Goal: Book appointment/travel/reservation

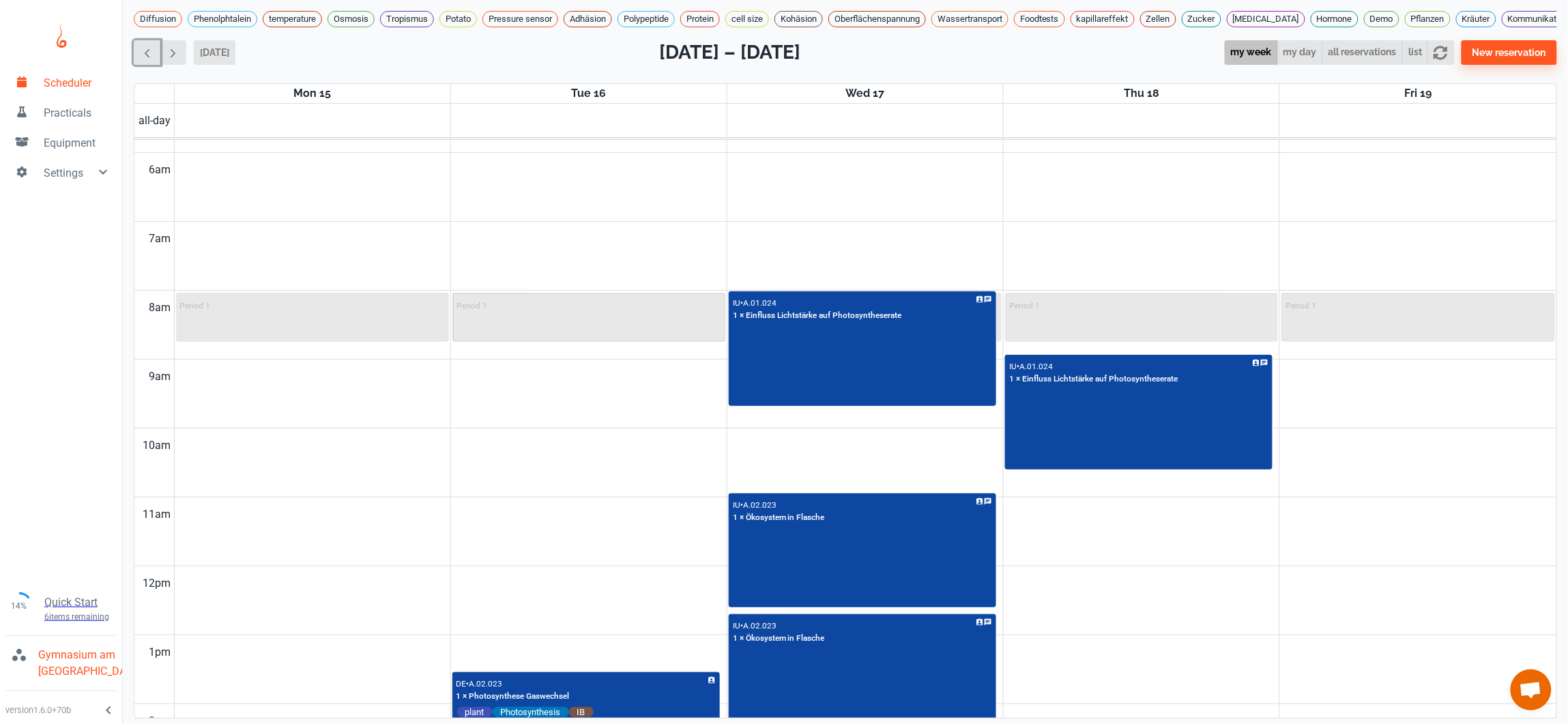
scroll to position [407, 0]
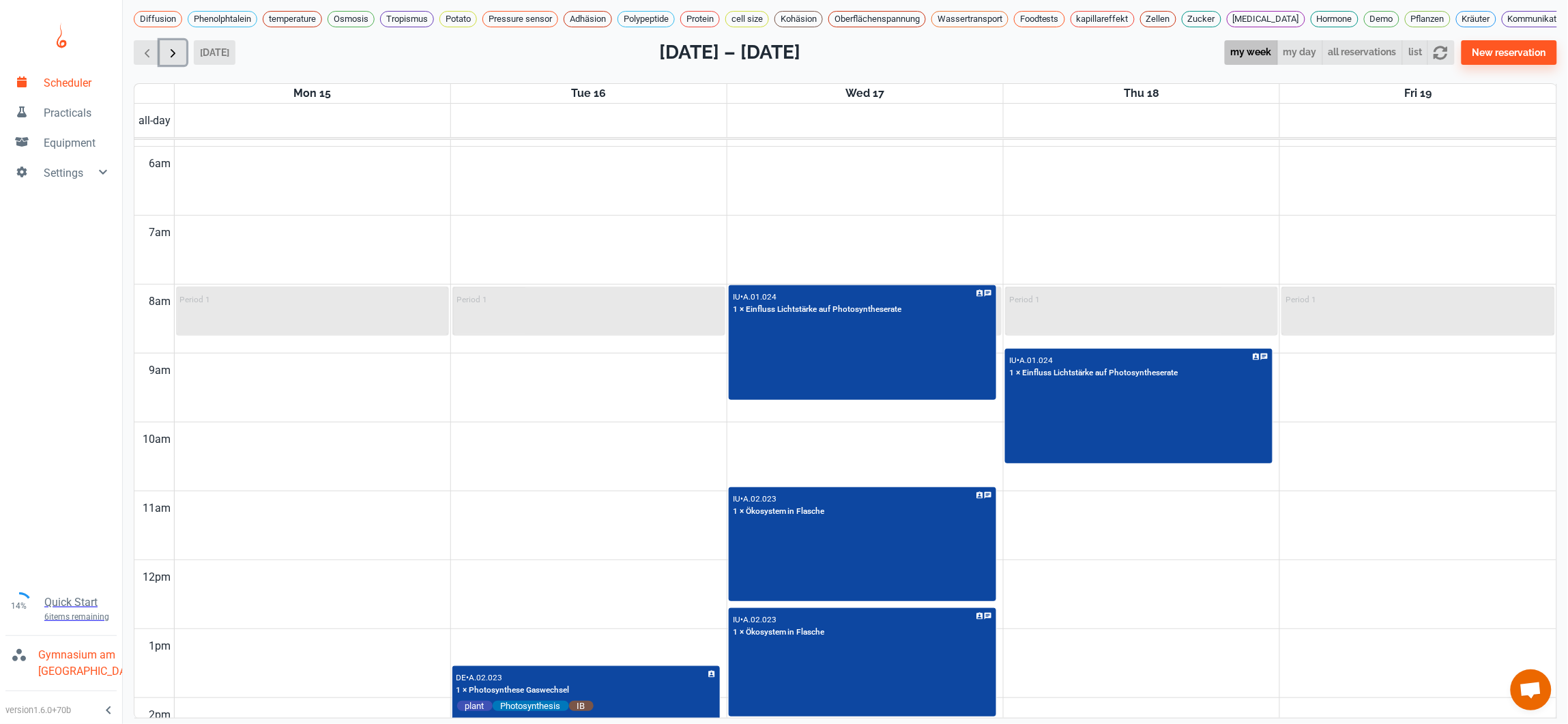
click at [174, 46] on span "button" at bounding box center [172, 53] width 14 height 14
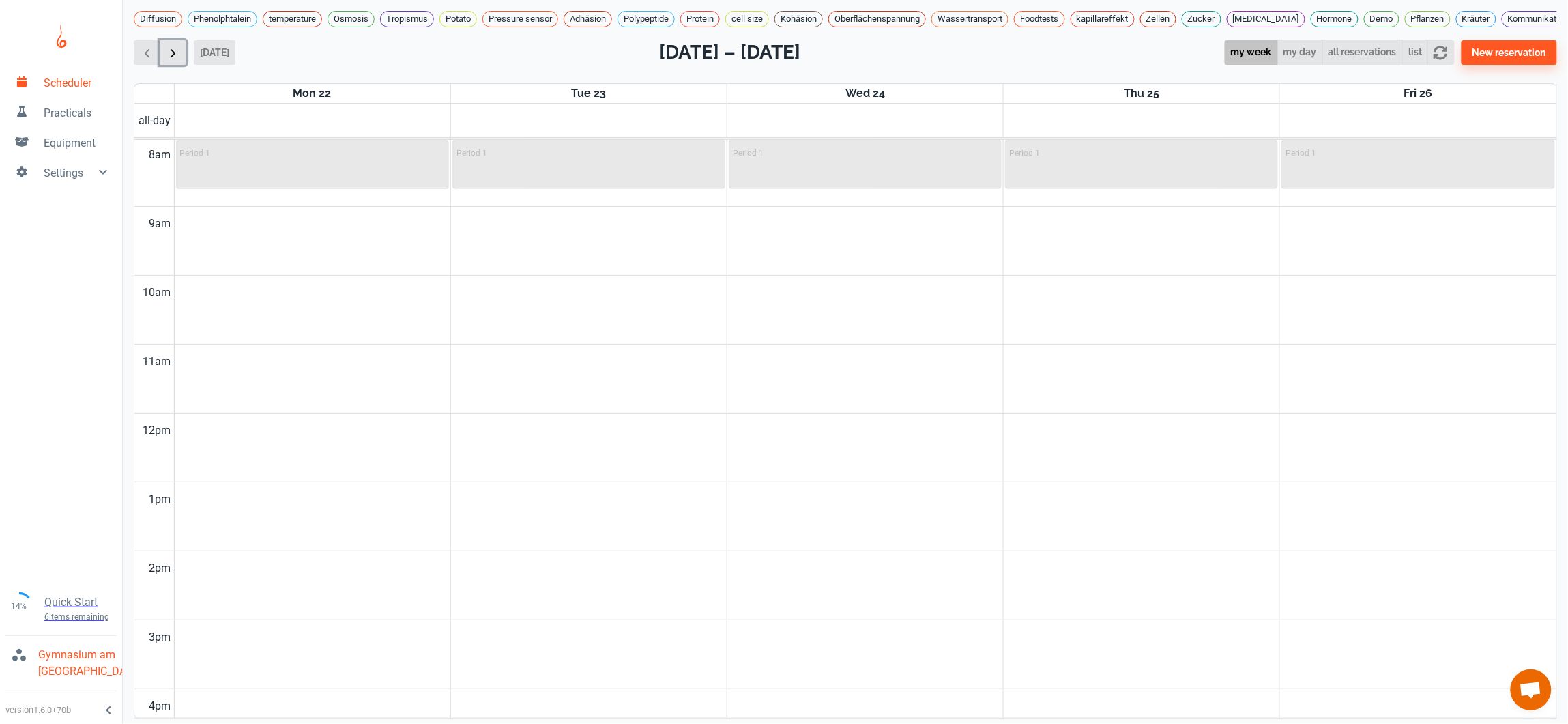
click at [174, 46] on span "button" at bounding box center [172, 53] width 14 height 14
click at [149, 46] on span "button" at bounding box center [147, 53] width 14 height 14
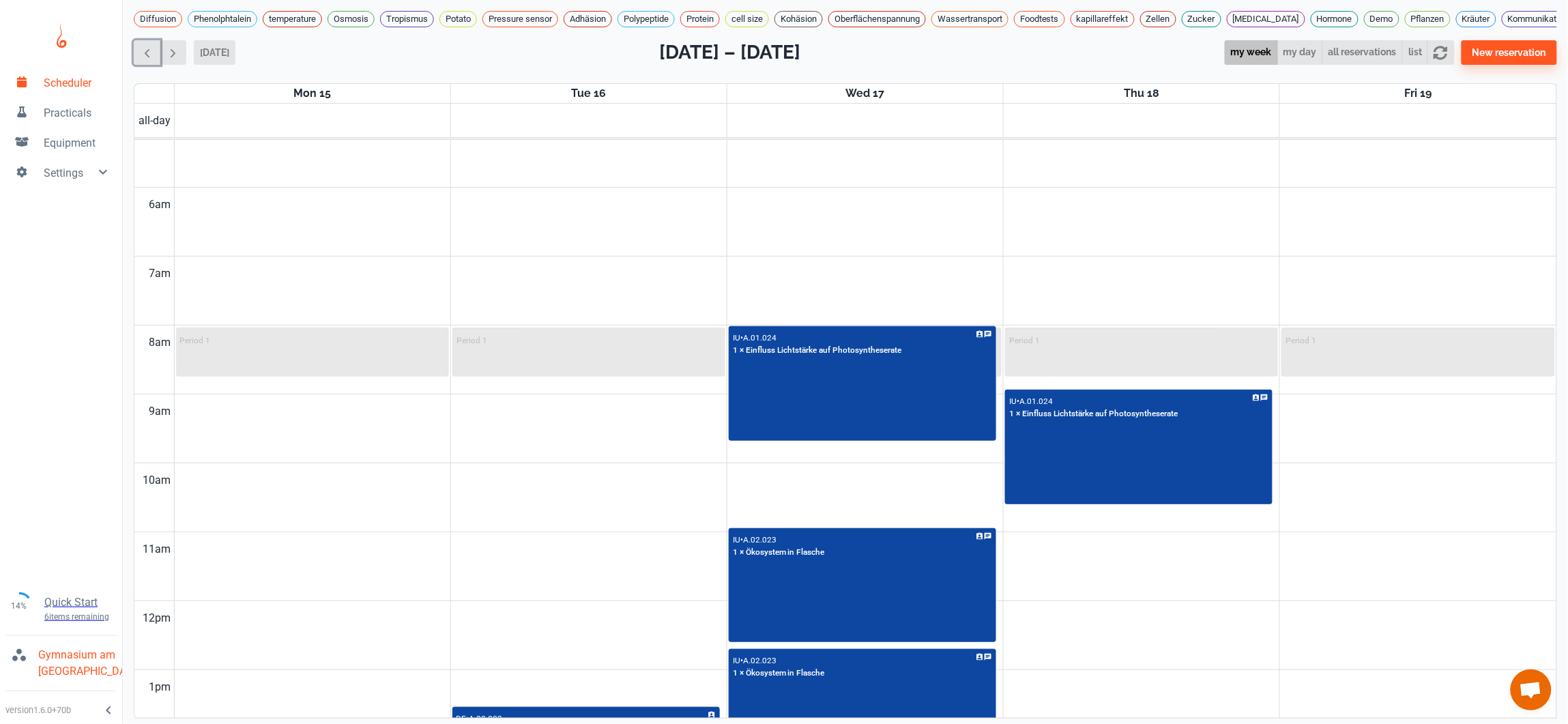
scroll to position [550, 0]
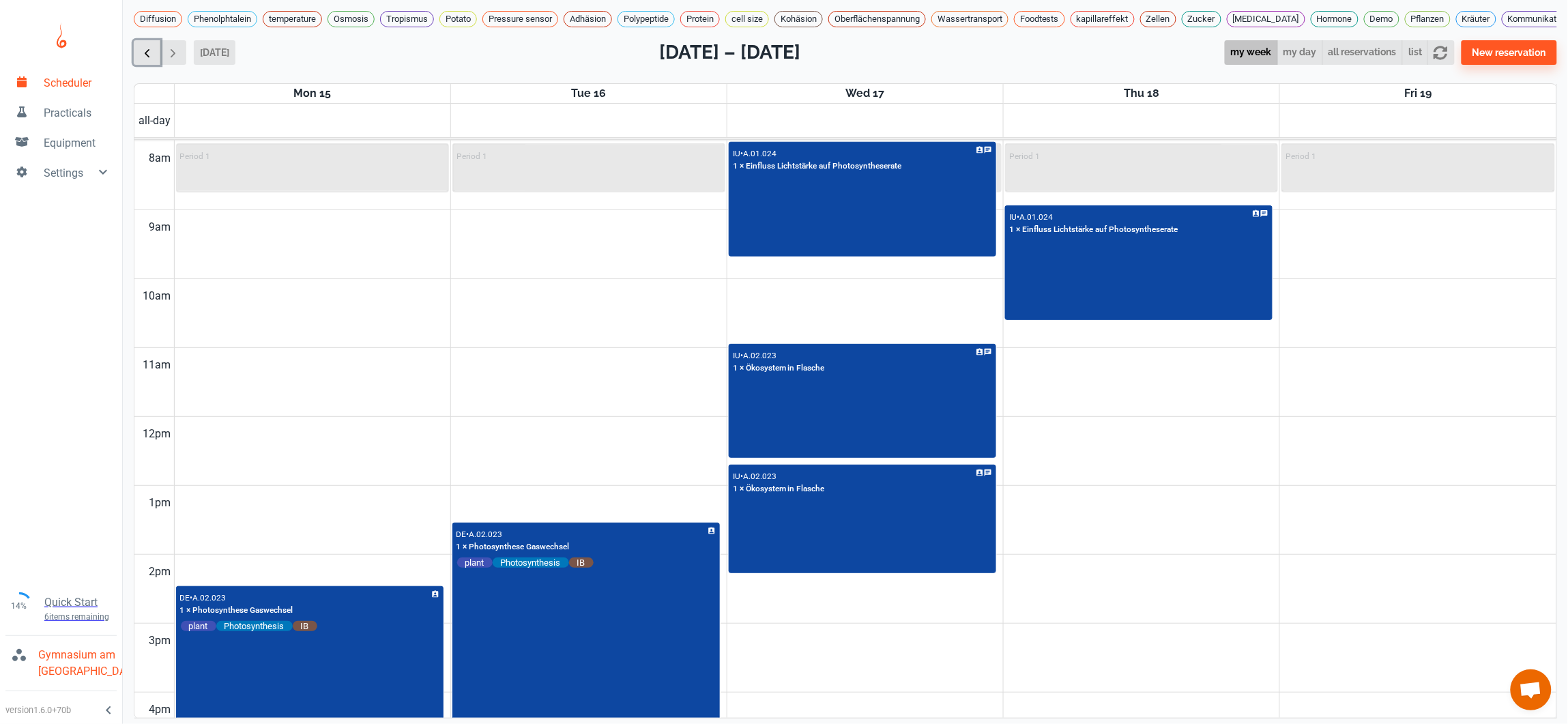
click at [141, 49] on span "button" at bounding box center [147, 53] width 14 height 14
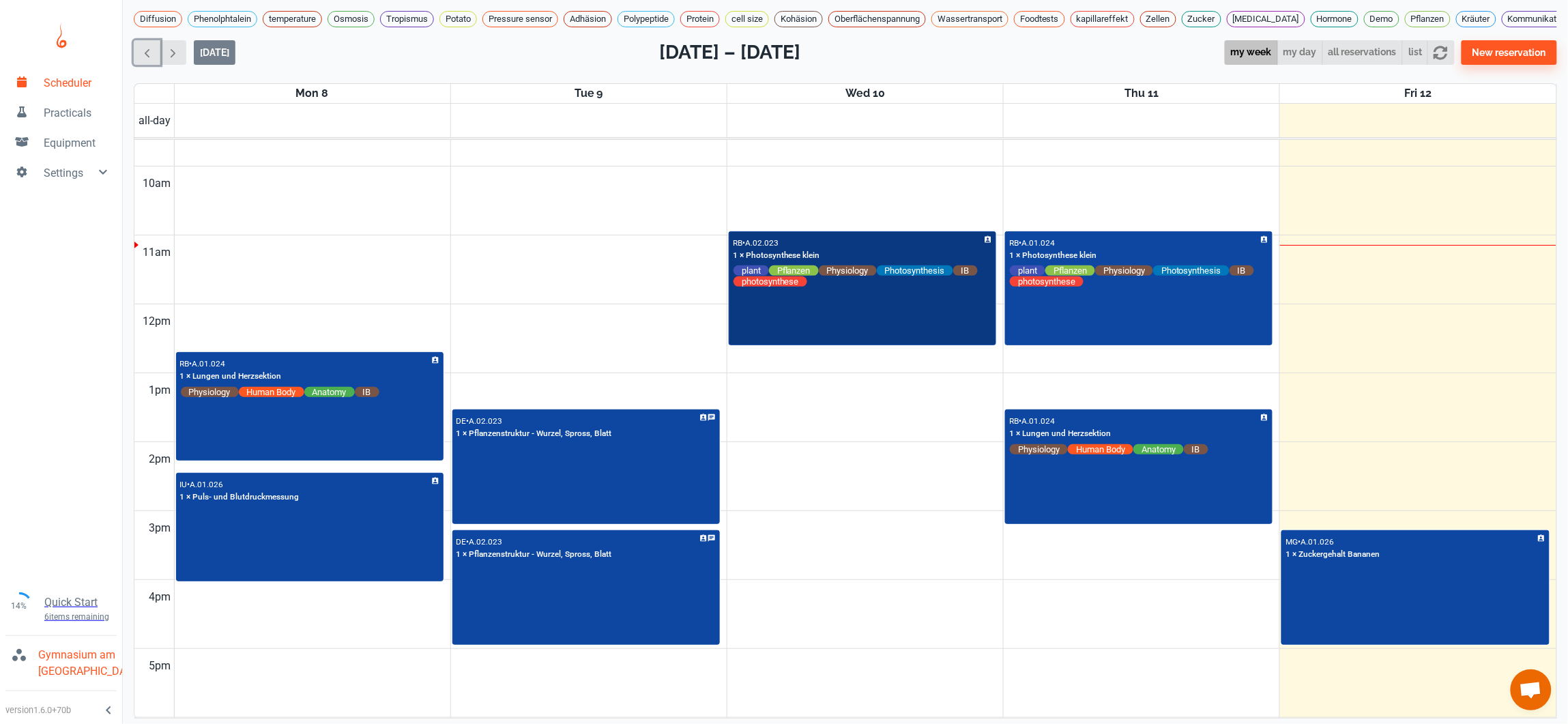
scroll to position [785, 0]
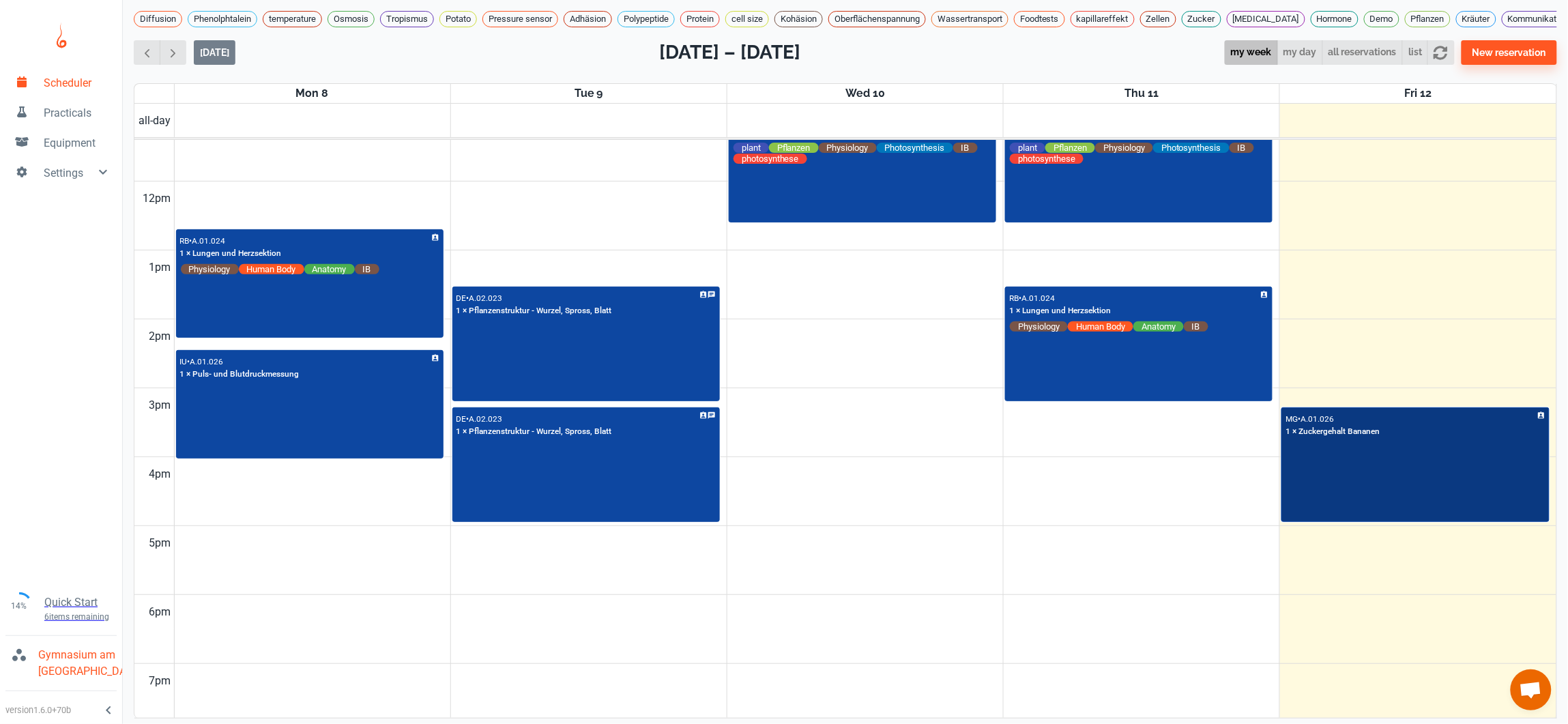
click at [1417, 453] on div "MG • A.01.026 1 × Zuckergehalt Bananen" at bounding box center [1416, 465] width 265 height 113
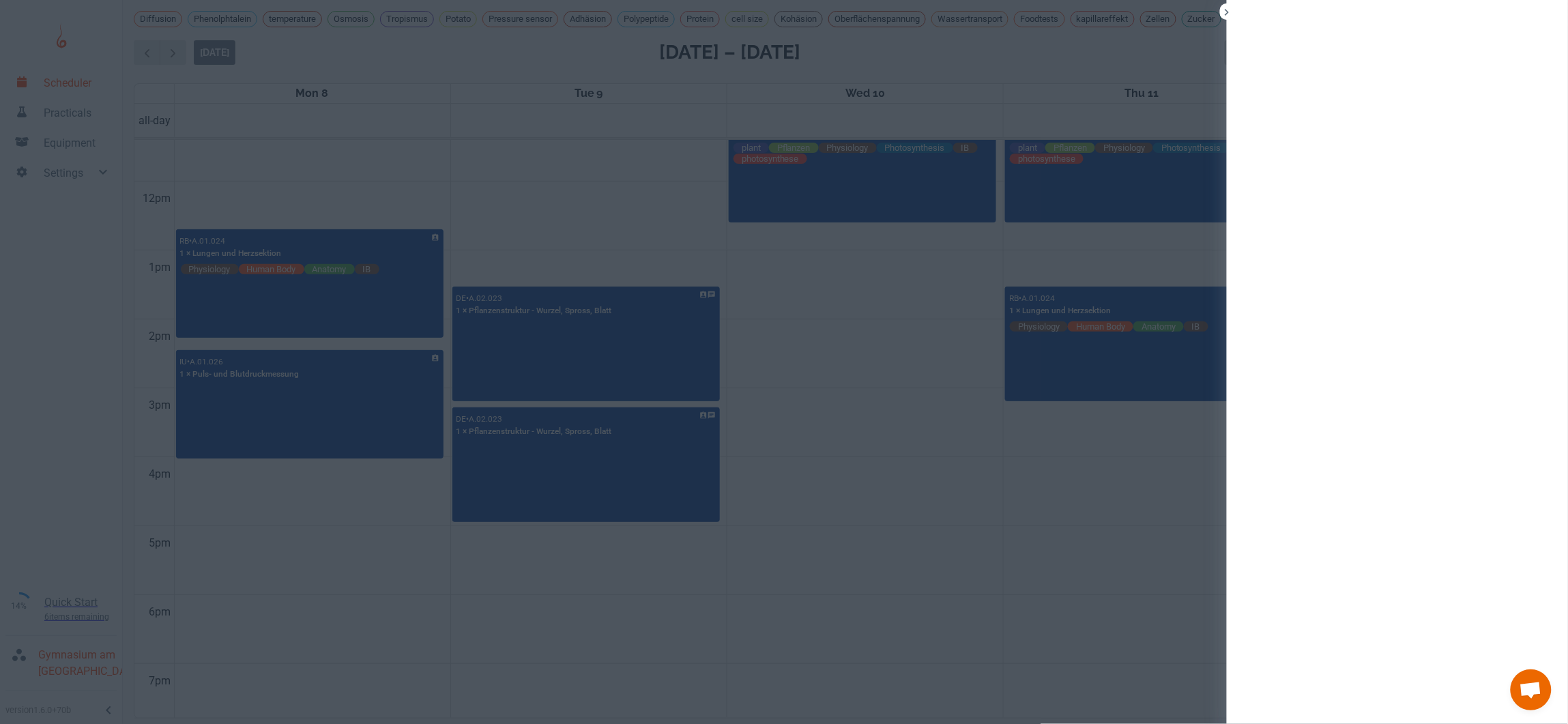
scroll to position [8, 0]
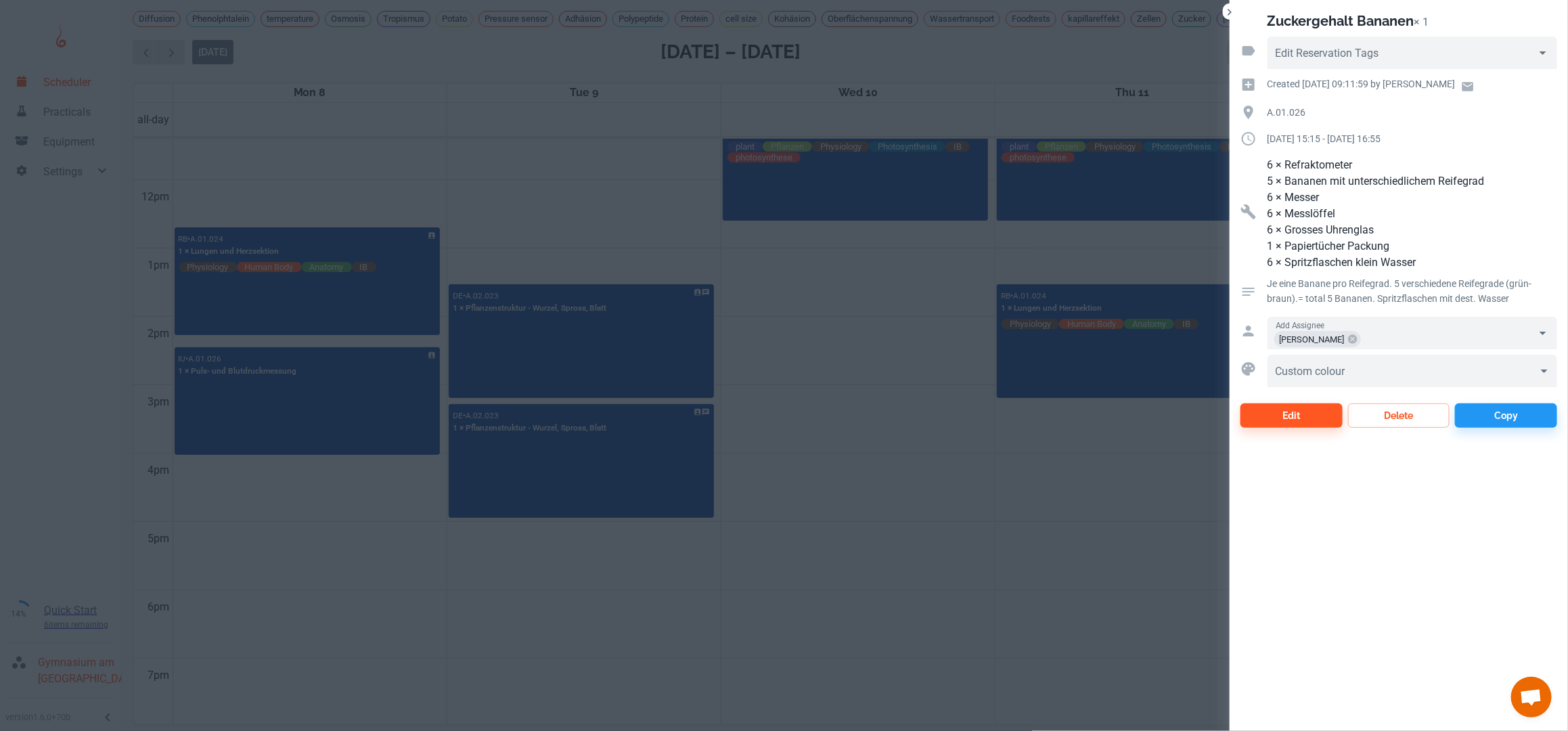
click at [794, 434] on div at bounding box center [784, 366] width 1568 height 731
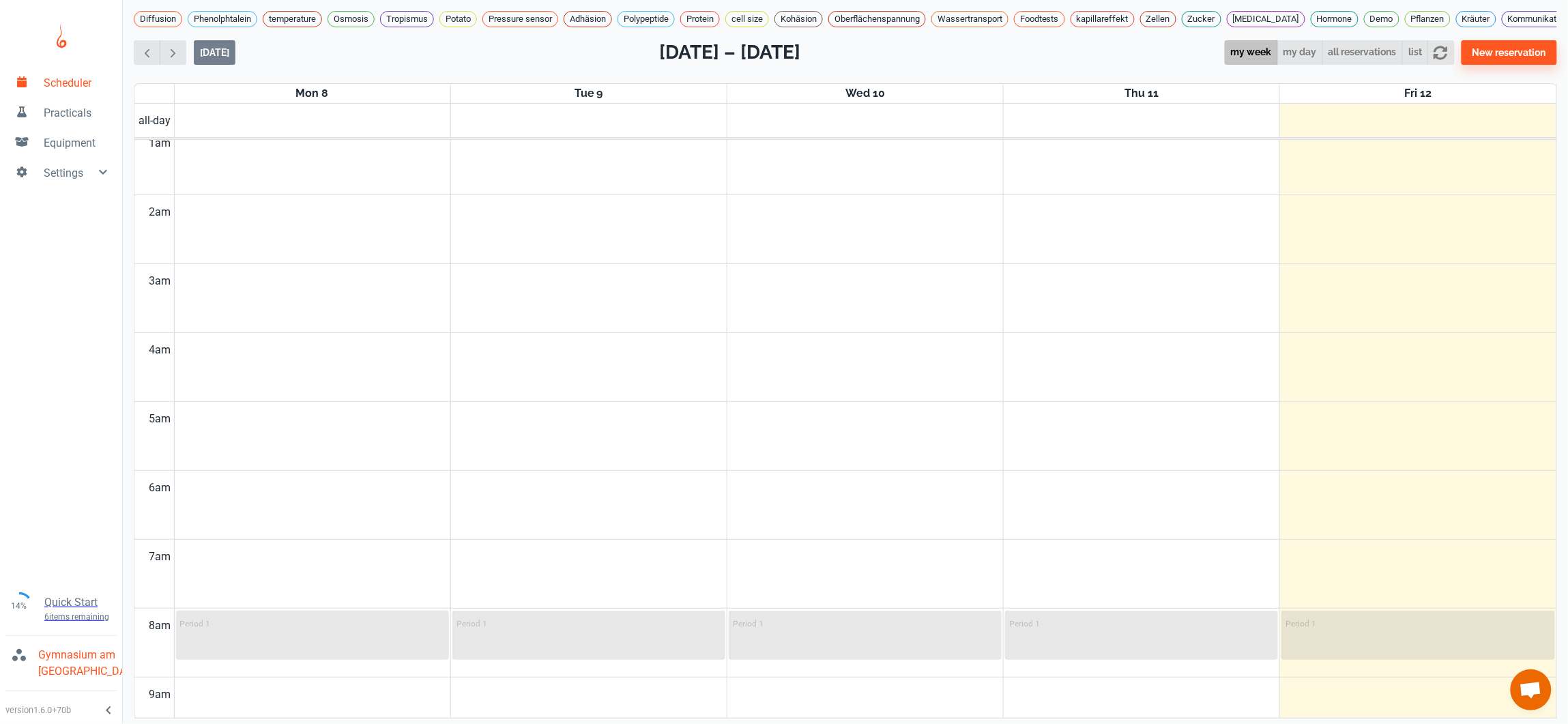
scroll to position [0, 0]
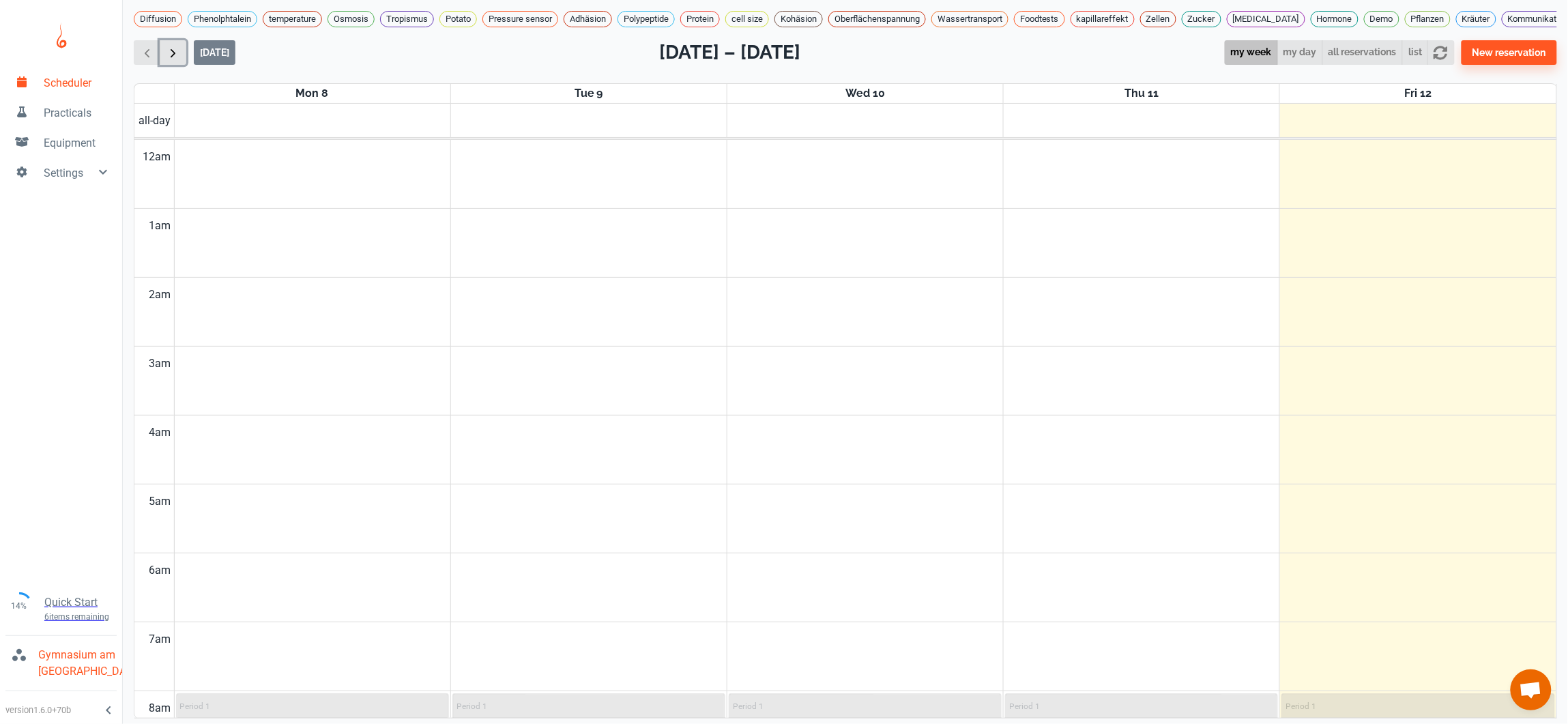
click at [171, 56] on span "button" at bounding box center [172, 53] width 14 height 14
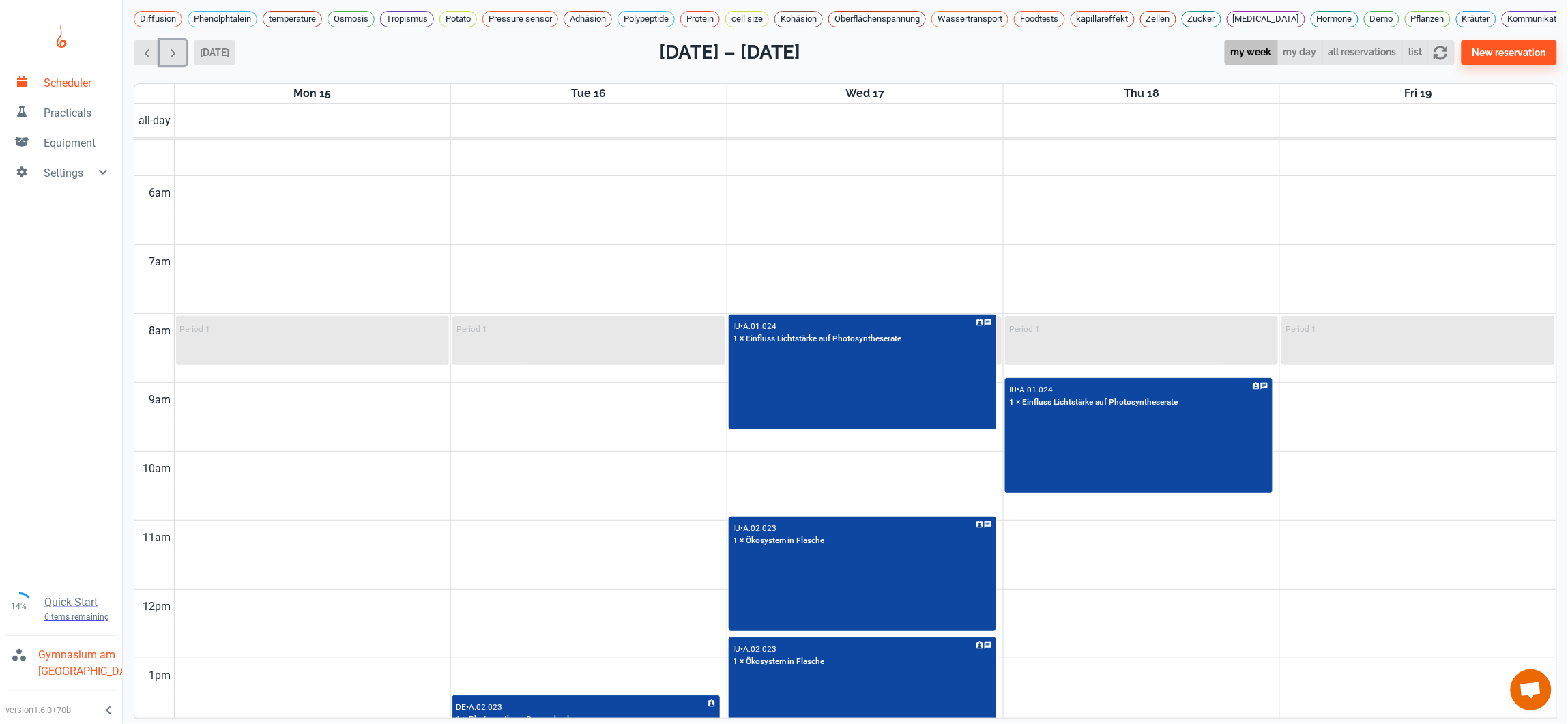
scroll to position [376, 0]
click at [1448, 55] on icon "button" at bounding box center [1441, 53] width 14 height 14
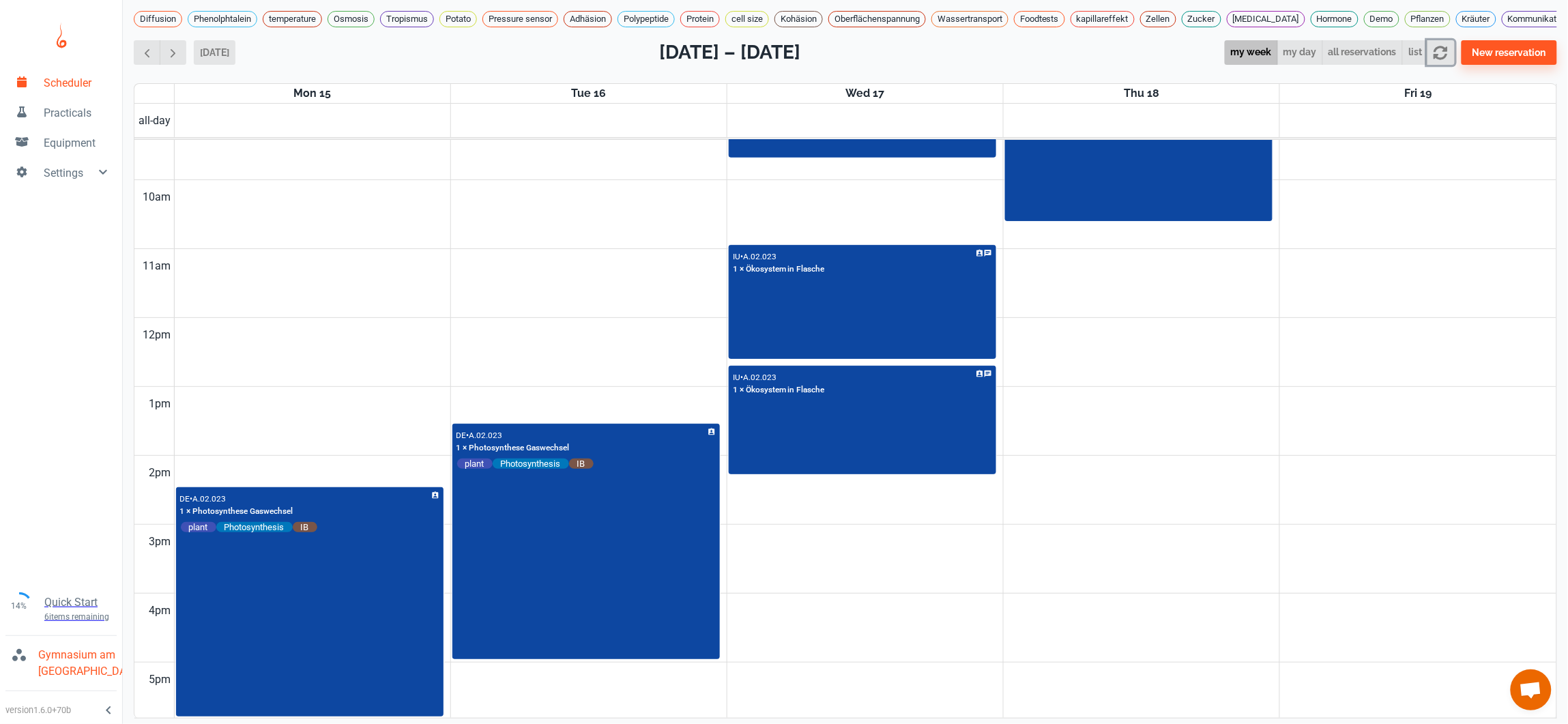
scroll to position [585, 0]
